Goal: Find specific page/section: Find specific page/section

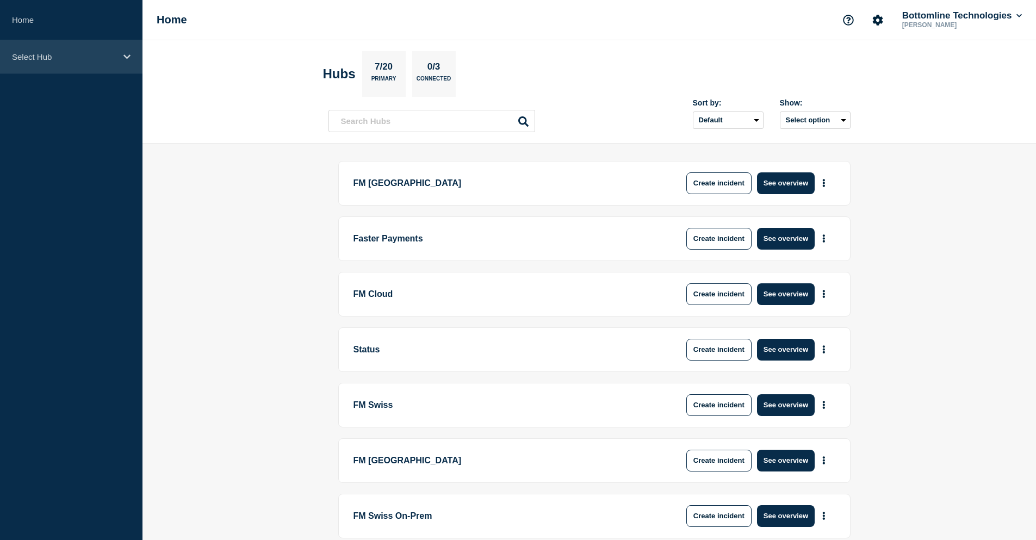
click at [80, 65] on div "Select Hub" at bounding box center [71, 56] width 142 height 33
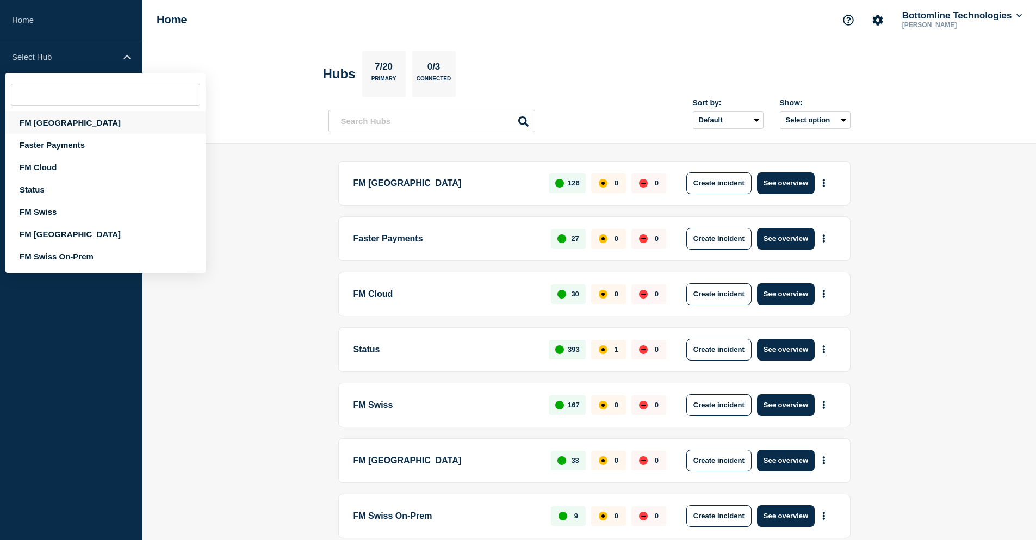
click at [67, 126] on div "FM London" at bounding box center [105, 122] width 200 height 22
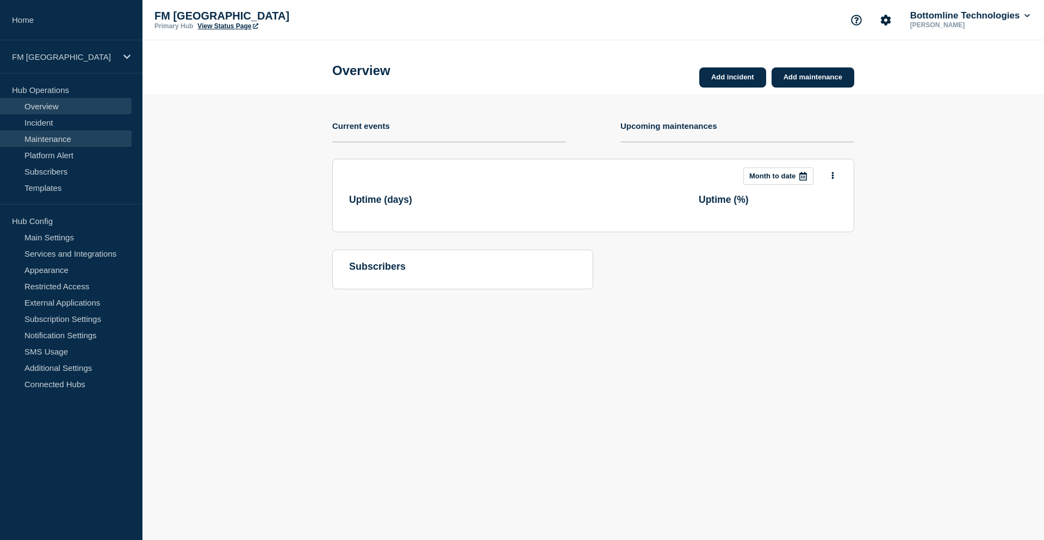
click at [60, 139] on link "Maintenance" at bounding box center [66, 138] width 132 height 16
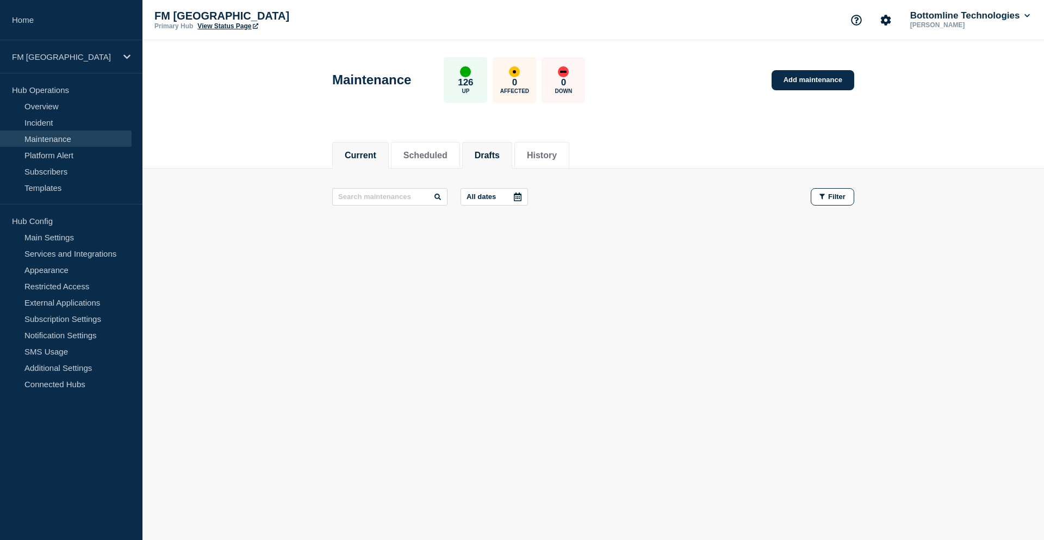
click at [500, 155] on button "Drafts" at bounding box center [487, 156] width 25 height 10
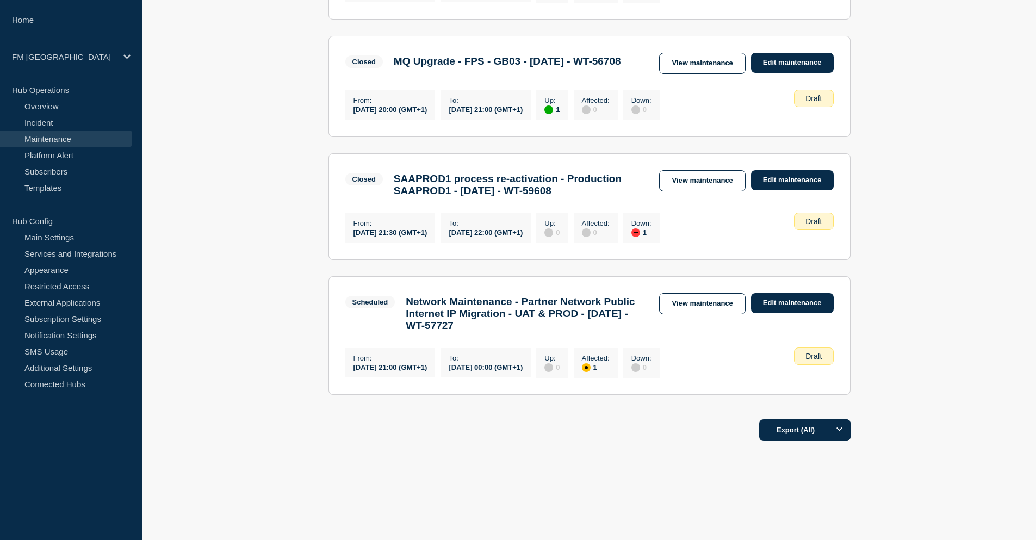
scroll to position [979, 0]
drag, startPoint x: 446, startPoint y: 327, endPoint x: 570, endPoint y: 330, distance: 124.5
click at [570, 330] on h3 "Network Maintenance - Partner Network Public Internet IP Migration - UAT & PROD…" at bounding box center [527, 314] width 243 height 36
click at [708, 294] on link "View maintenance" at bounding box center [702, 303] width 86 height 21
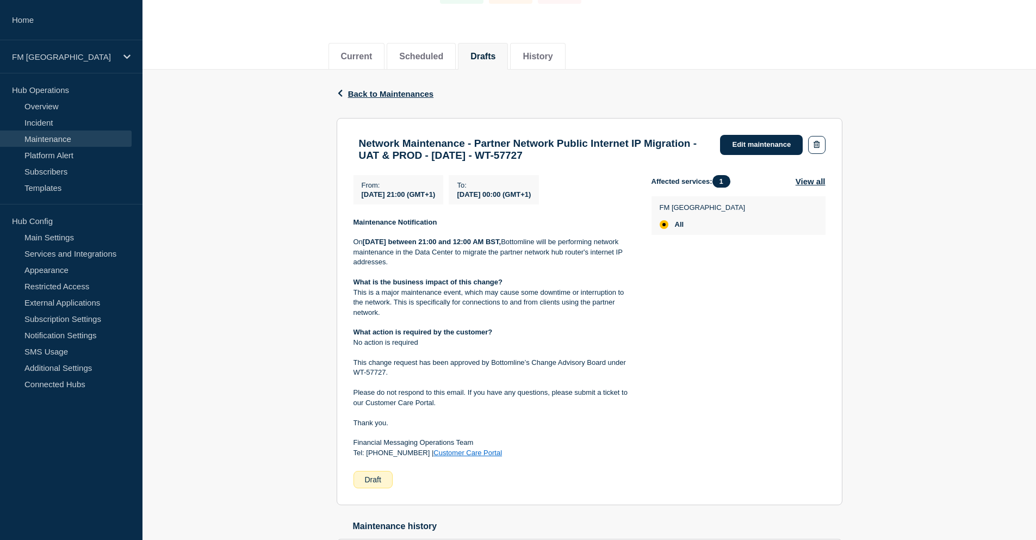
scroll to position [81, 0]
